Goal: Navigation & Orientation: Find specific page/section

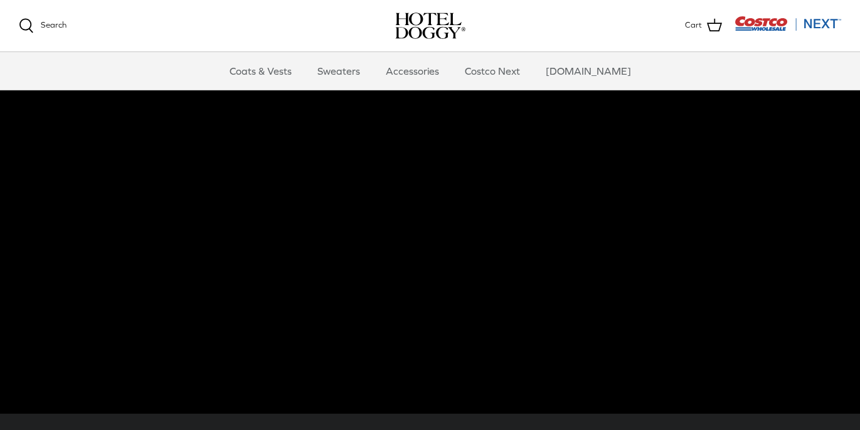
scroll to position [48, 0]
click at [437, 71] on link "Accessories" at bounding box center [413, 71] width 76 height 38
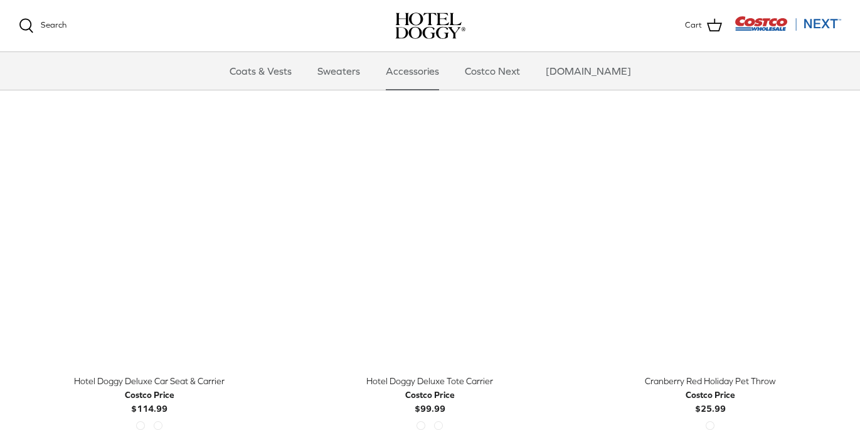
scroll to position [286, 0]
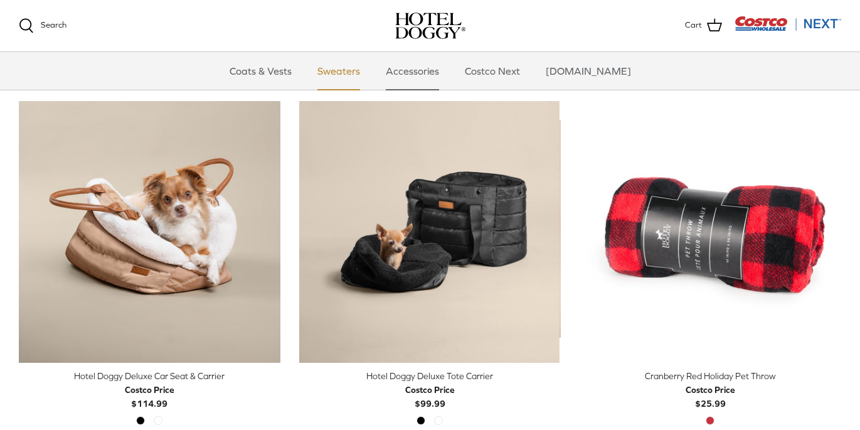
click at [361, 75] on link "Sweaters" at bounding box center [338, 71] width 65 height 38
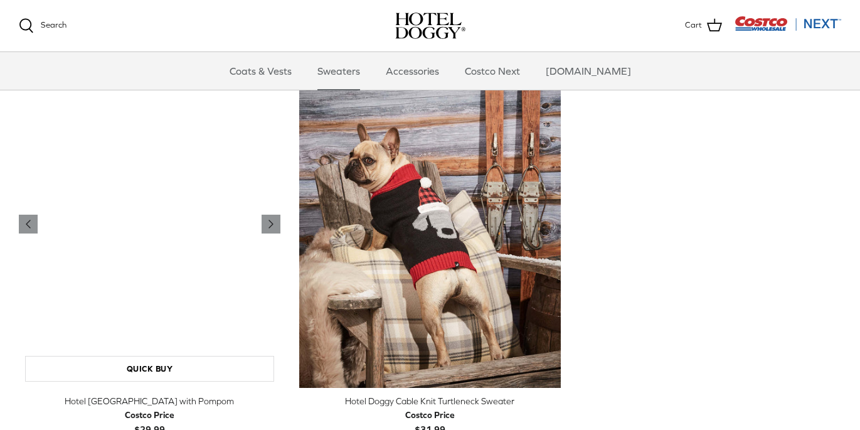
scroll to position [244, 0]
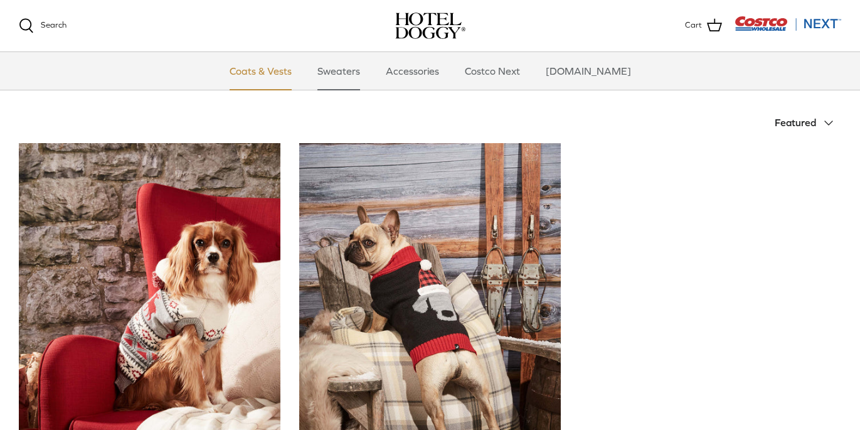
click at [295, 70] on link "Coats & Vests" at bounding box center [260, 71] width 85 height 38
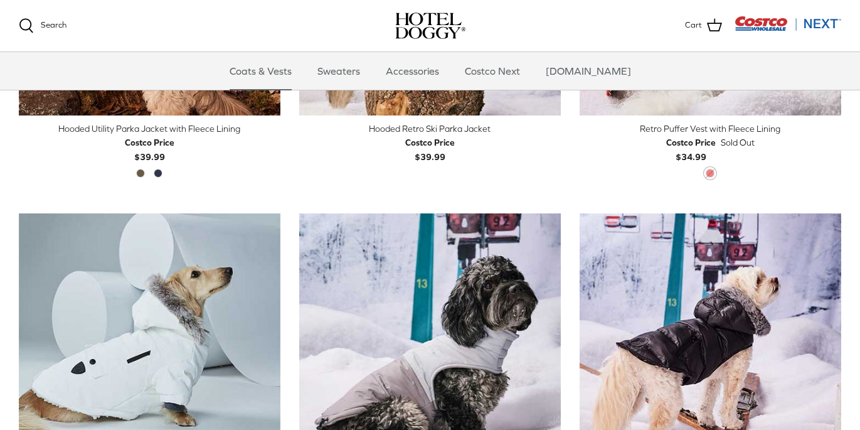
scroll to position [688, 0]
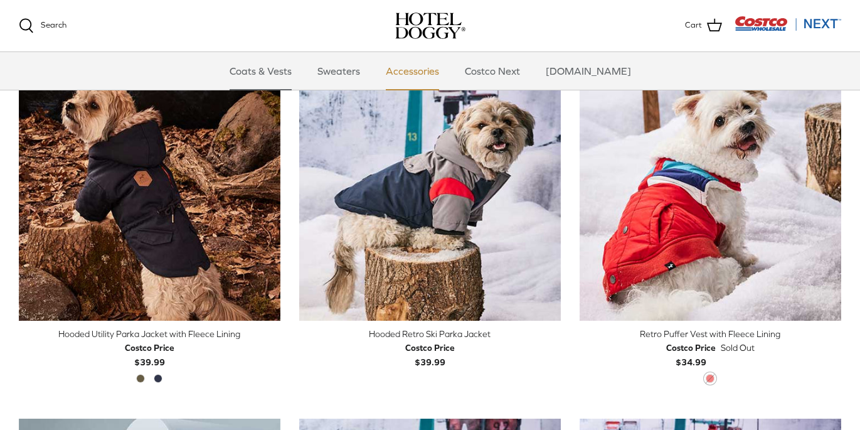
click at [447, 68] on link "Accessories" at bounding box center [413, 71] width 76 height 38
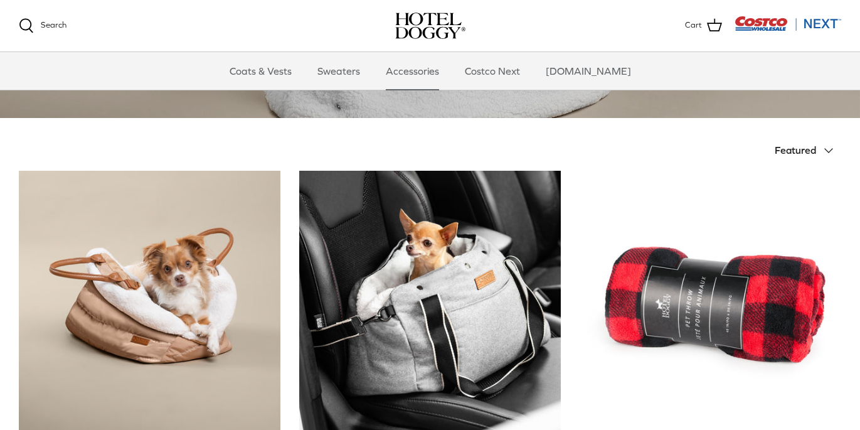
scroll to position [305, 0]
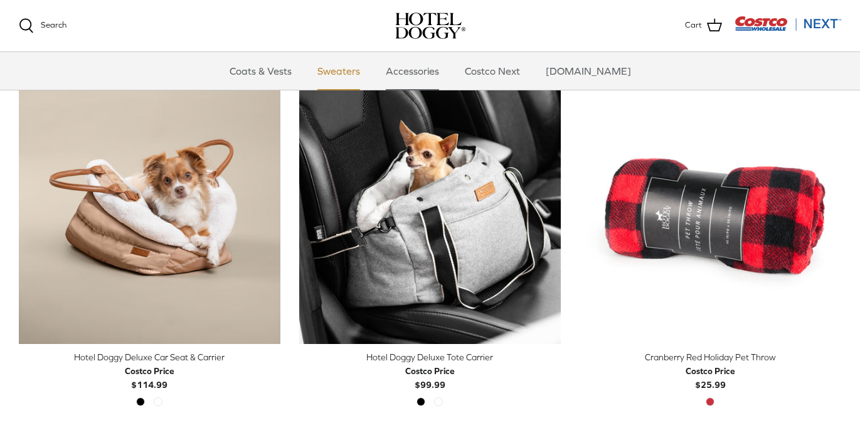
click at [359, 70] on link "Sweaters" at bounding box center [338, 71] width 65 height 38
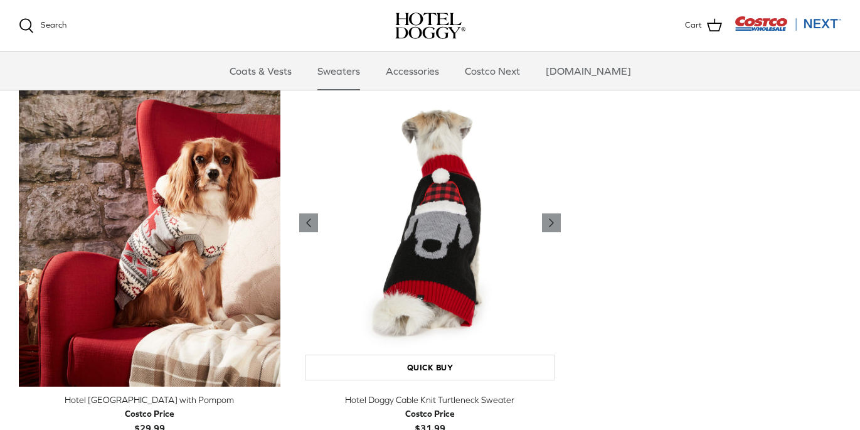
scroll to position [268, 0]
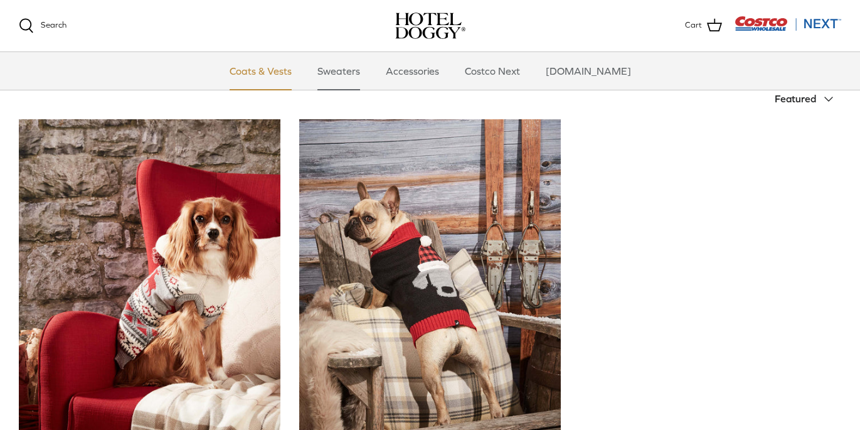
click at [289, 73] on link "Coats & Vests" at bounding box center [260, 71] width 85 height 38
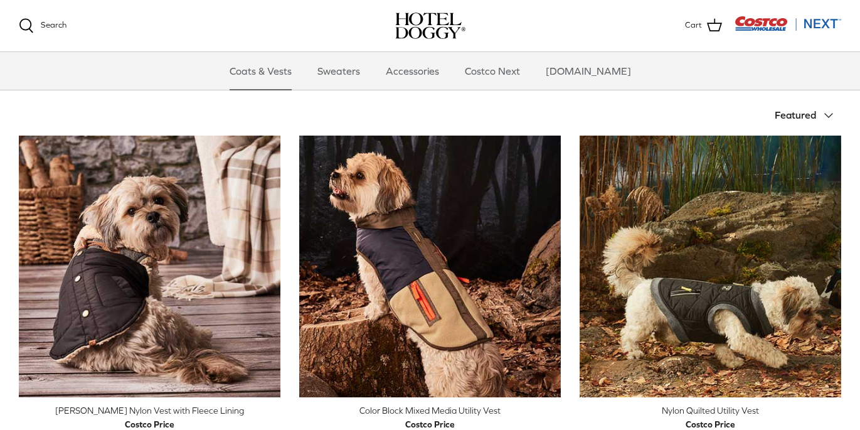
scroll to position [255, 0]
